Goal: Transaction & Acquisition: Purchase product/service

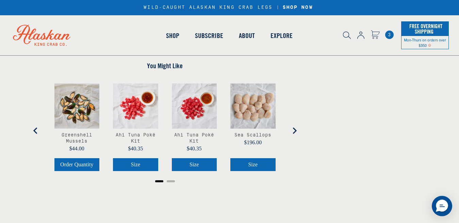
scroll to position [306, 0]
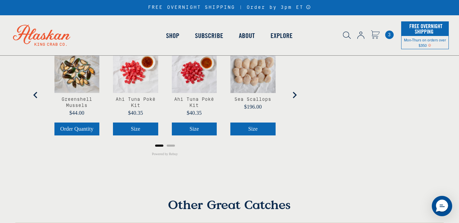
click at [293, 95] on icon "Next slide" at bounding box center [294, 95] width 7 height 7
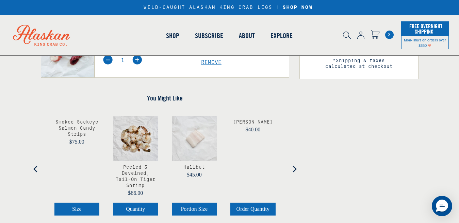
scroll to position [272, 0]
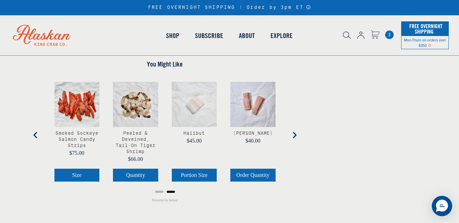
click at [294, 132] on icon "Go to first slide" at bounding box center [294, 135] width 4 height 6
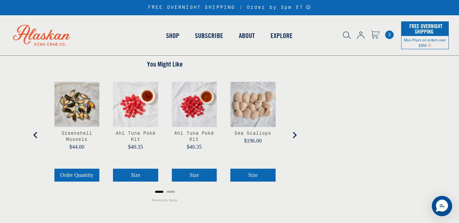
click at [294, 132] on icon "Next slide" at bounding box center [294, 135] width 4 height 6
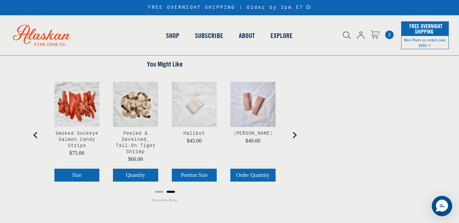
click at [294, 132] on icon "Go to first slide" at bounding box center [294, 135] width 4 height 6
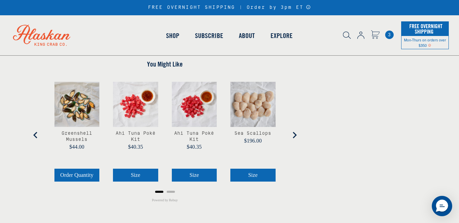
click at [294, 132] on icon "Next slide" at bounding box center [294, 135] width 4 height 6
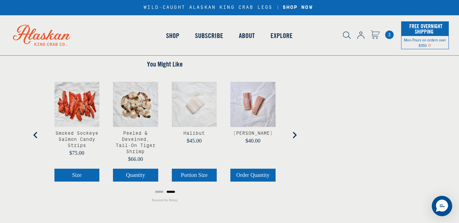
click at [294, 132] on icon "Go to first slide" at bounding box center [294, 135] width 4 height 6
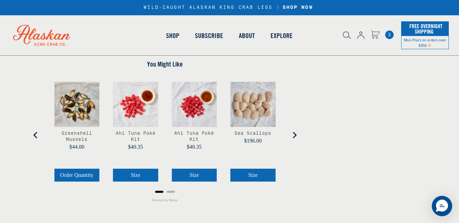
click at [294, 132] on icon "Next slide" at bounding box center [294, 135] width 4 height 6
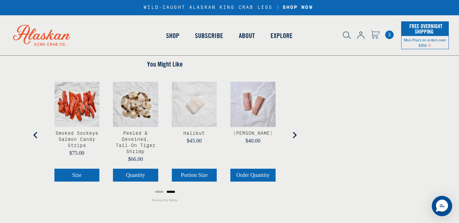
click at [137, 172] on span "Quantity" at bounding box center [135, 175] width 19 height 6
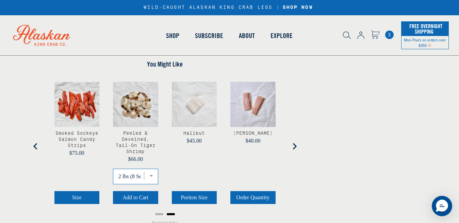
click at [151, 170] on select "2 lbs (8 Servings) 4 lbs (16 Servings) 6 lbs (24 Servings) 8 lbs (32 Servings)" at bounding box center [135, 177] width 45 height 16
click at [113, 169] on select "2 lbs (8 Servings) 4 lbs (16 Servings) 6 lbs (24 Servings) 8 lbs (32 Servings)" at bounding box center [135, 177] width 45 height 16
click at [145, 195] on span "Add to Cart" at bounding box center [135, 198] width 26 height 6
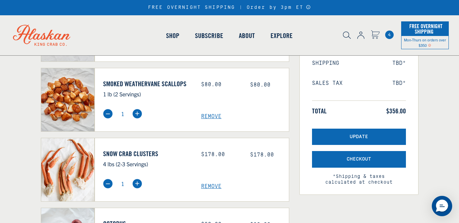
scroll to position [136, 0]
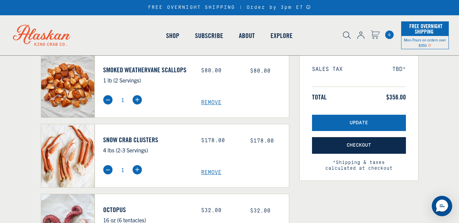
click at [365, 143] on span "Checkout" at bounding box center [359, 146] width 24 height 6
